Goal: Task Accomplishment & Management: Manage account settings

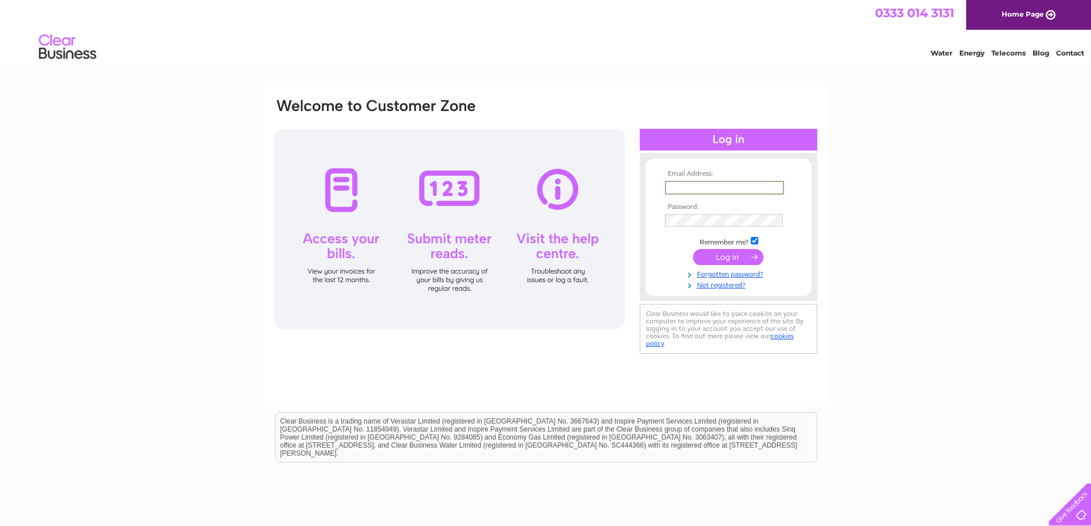
paste input "[PERSON_NAME][EMAIL_ADDRESS][DOMAIN_NAME]"
type input "[PERSON_NAME][EMAIL_ADDRESS][DOMAIN_NAME]"
click at [729, 253] on input "submit" at bounding box center [728, 257] width 70 height 16
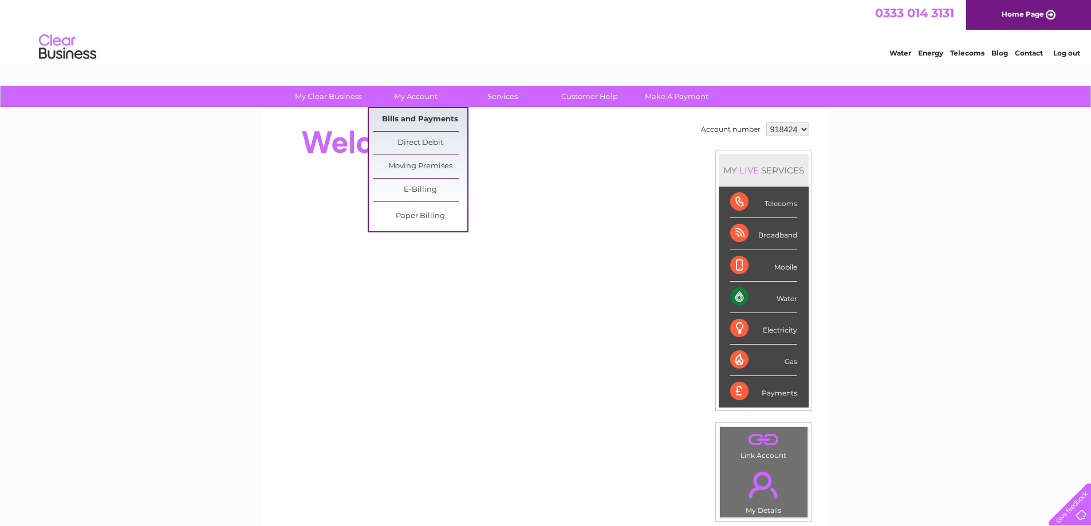
click at [400, 114] on link "Bills and Payments" at bounding box center [420, 119] width 95 height 23
click at [400, 119] on link "Bills and Payments" at bounding box center [420, 119] width 95 height 23
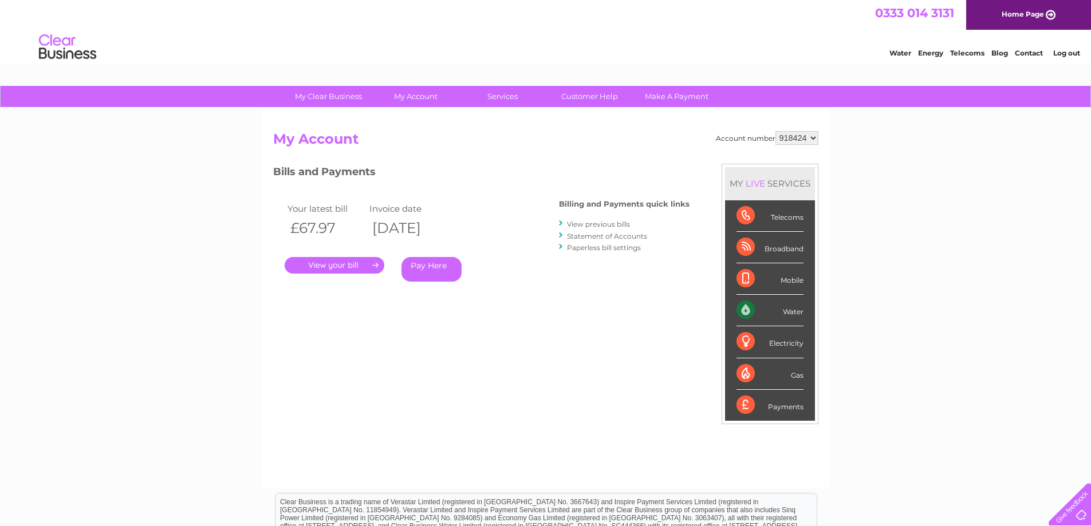
click at [340, 265] on link "." at bounding box center [335, 265] width 100 height 17
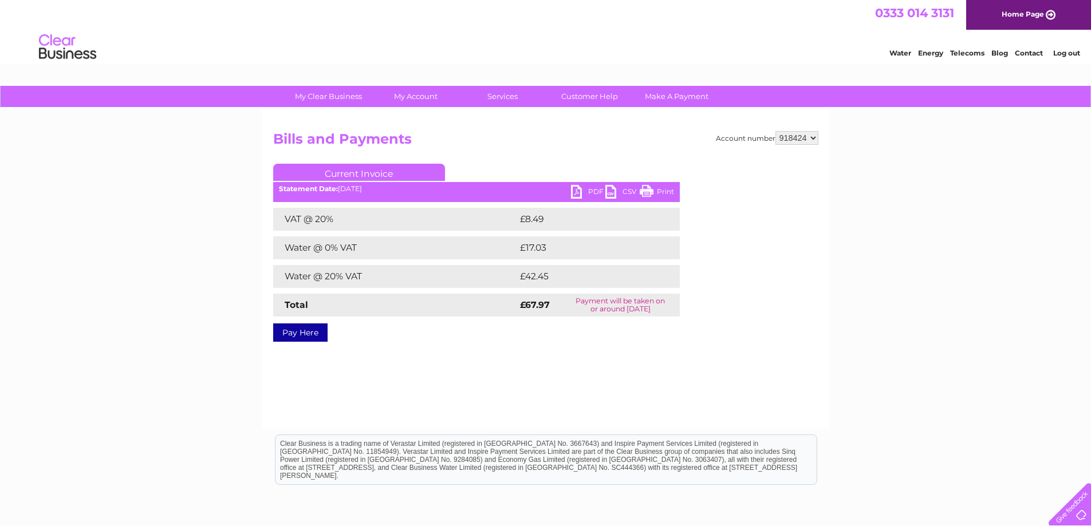
click at [576, 186] on link "PDF" at bounding box center [588, 193] width 34 height 17
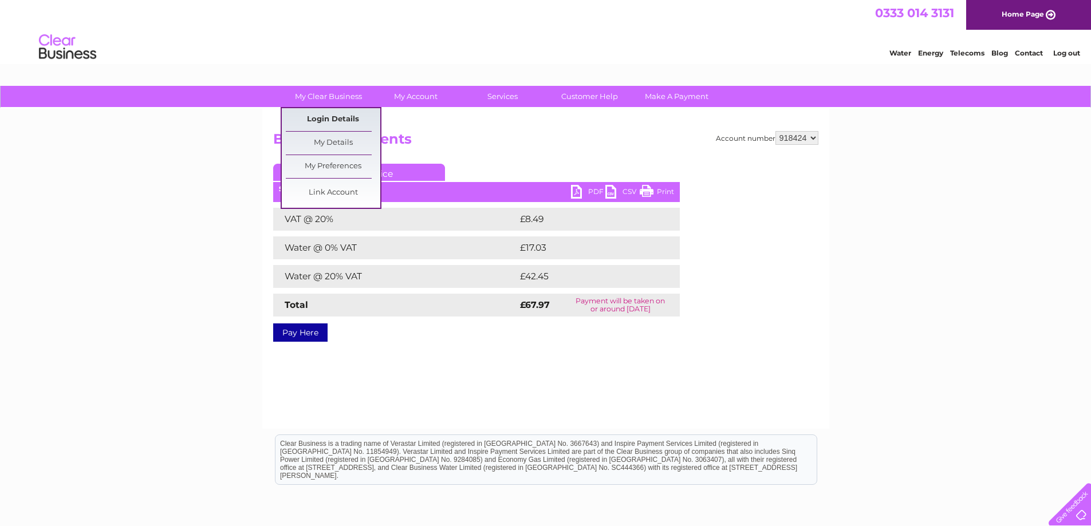
click at [333, 121] on link "Login Details" at bounding box center [333, 119] width 95 height 23
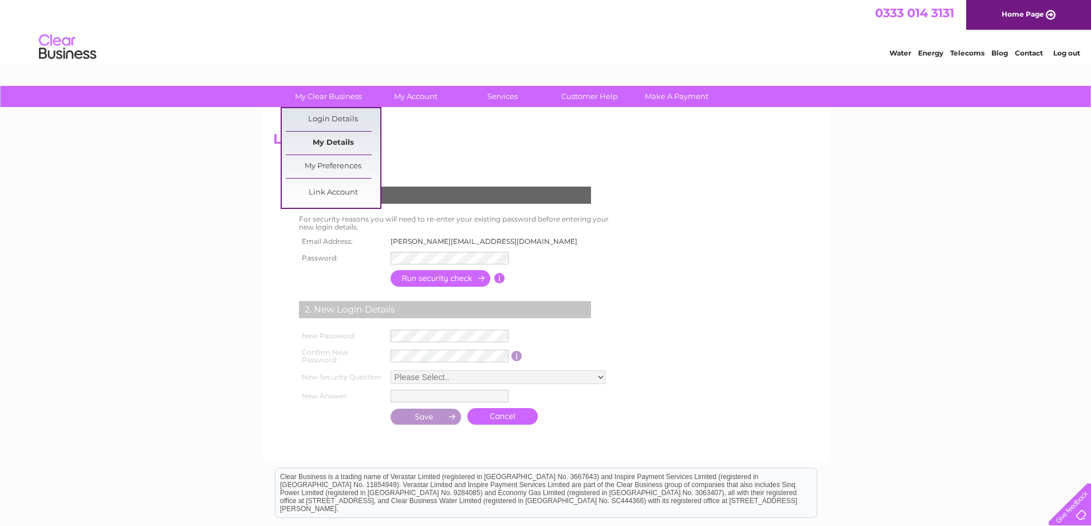
click at [345, 136] on link "My Details" at bounding box center [333, 143] width 95 height 23
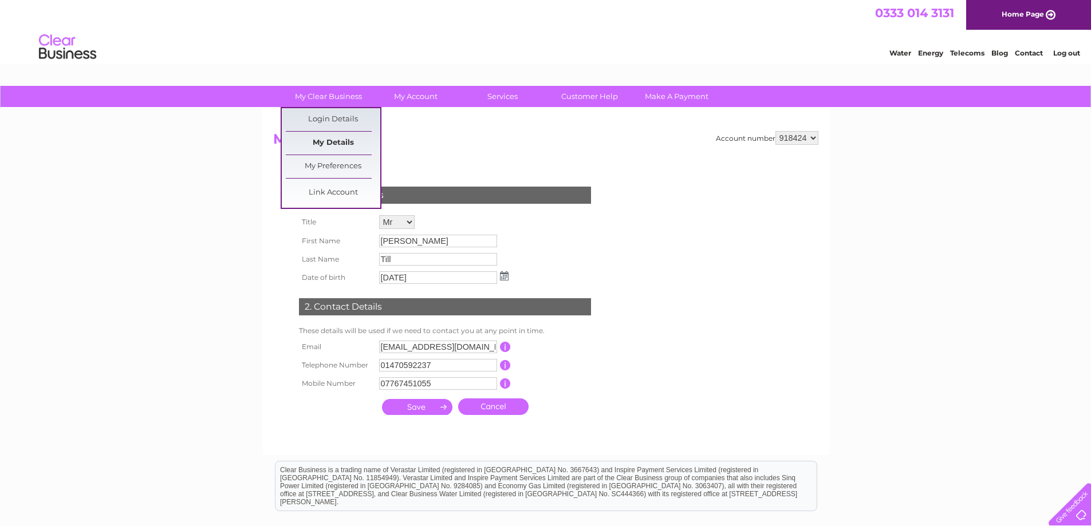
click at [343, 144] on link "My Details" at bounding box center [333, 143] width 95 height 23
click at [330, 98] on link "My Clear Business" at bounding box center [328, 96] width 95 height 21
click at [328, 115] on link "Login Details" at bounding box center [333, 119] width 95 height 23
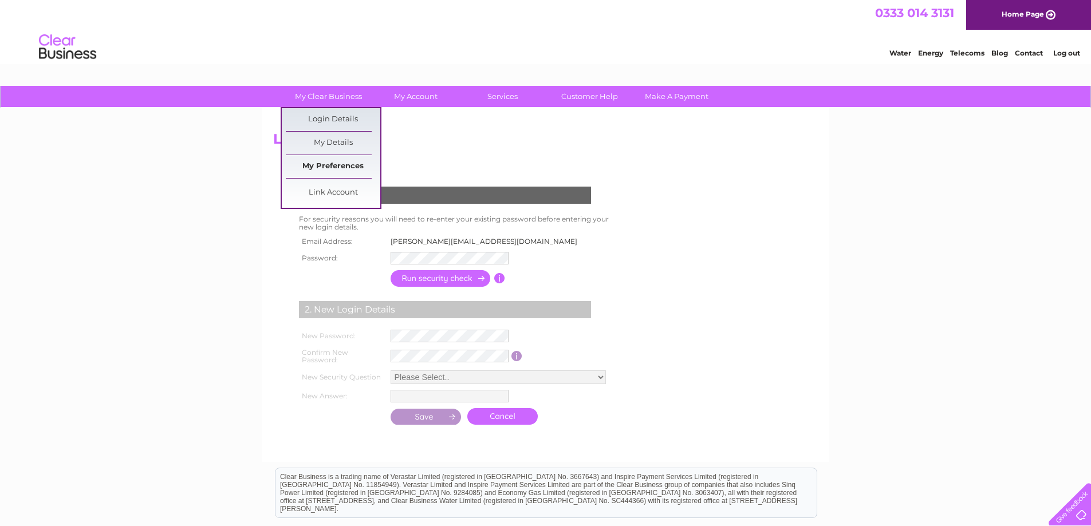
click at [339, 160] on link "My Preferences" at bounding box center [333, 166] width 95 height 23
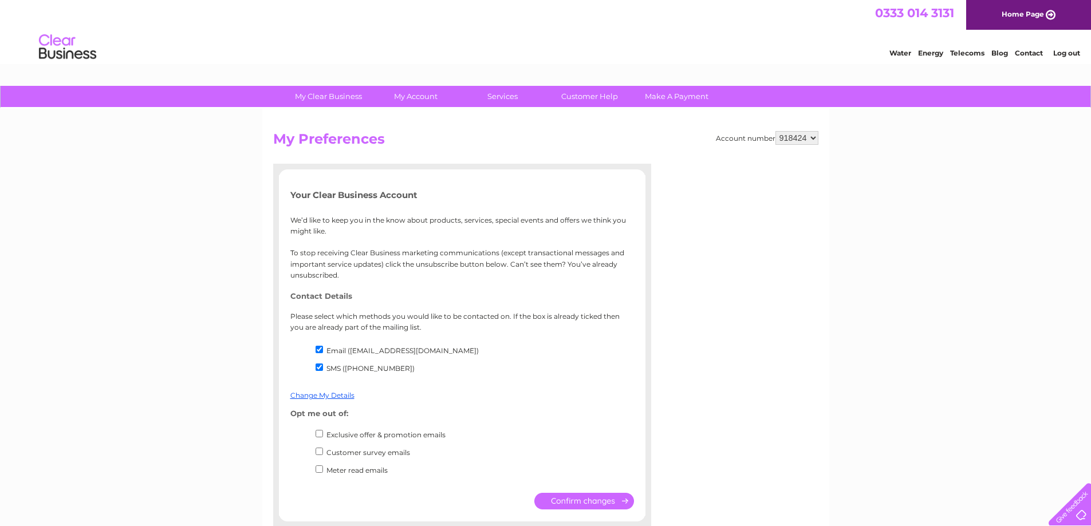
scroll to position [57, 0]
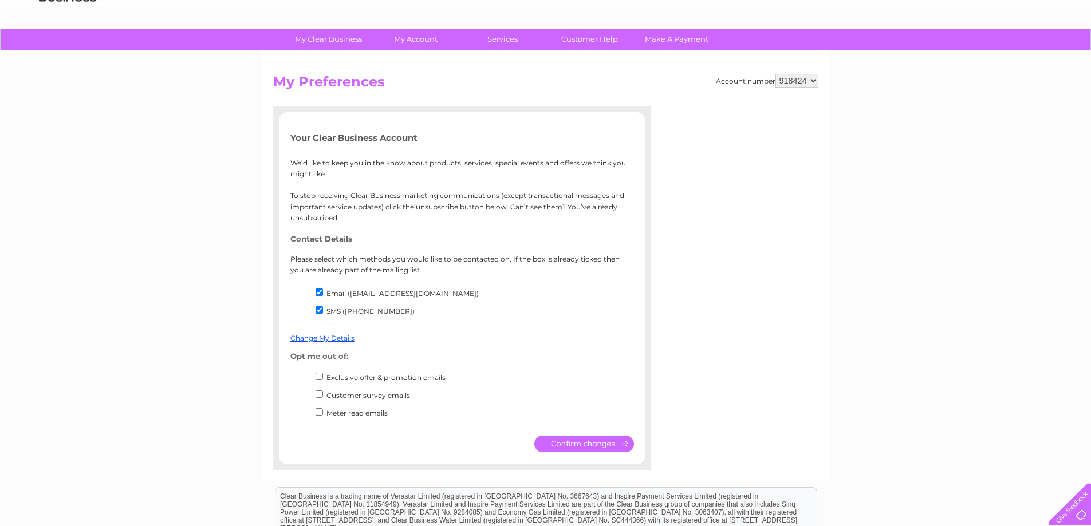
click at [322, 308] on input "SMS ([PHONE_NUMBER])" at bounding box center [319, 309] width 7 height 7
checkbox input "false"
click at [593, 442] on input "submit" at bounding box center [584, 444] width 100 height 17
